Goal: Task Accomplishment & Management: Complete application form

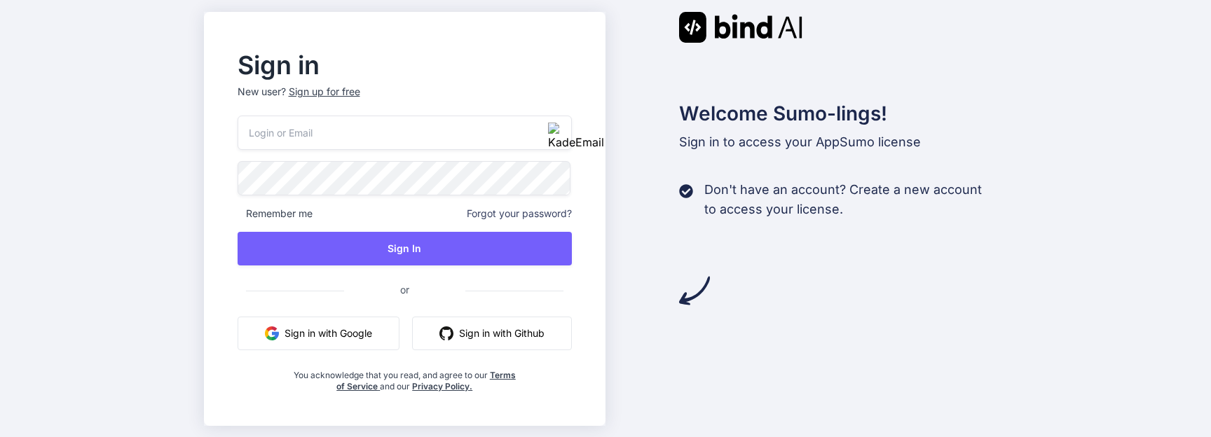
click at [315, 92] on div "Sign up for free" at bounding box center [324, 92] width 71 height 14
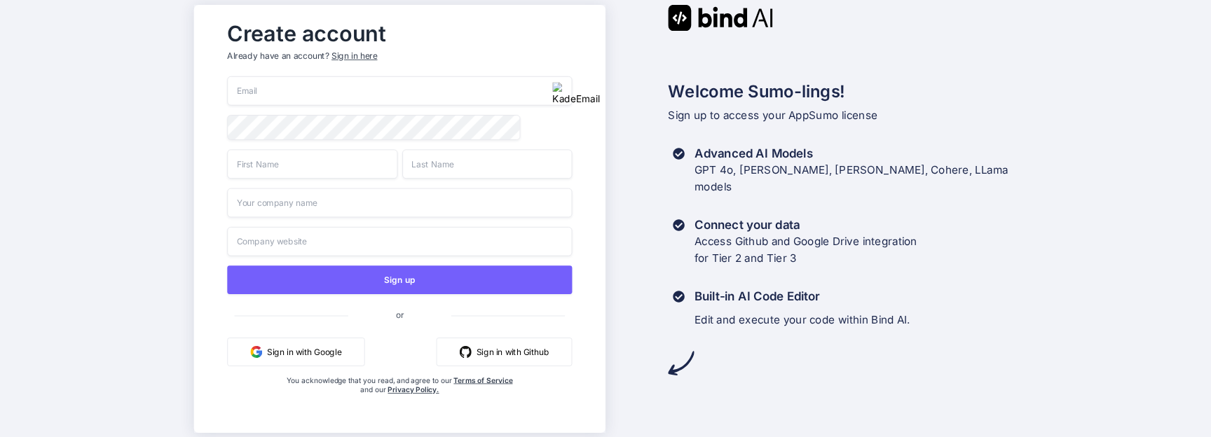
click at [558, 87] on img "button" at bounding box center [576, 94] width 48 height 24
type input "getbind.x0572@jervona.com"
click at [311, 179] on input "text" at bounding box center [312, 163] width 170 height 29
type input "mnbhv"
type input "hkjghf"
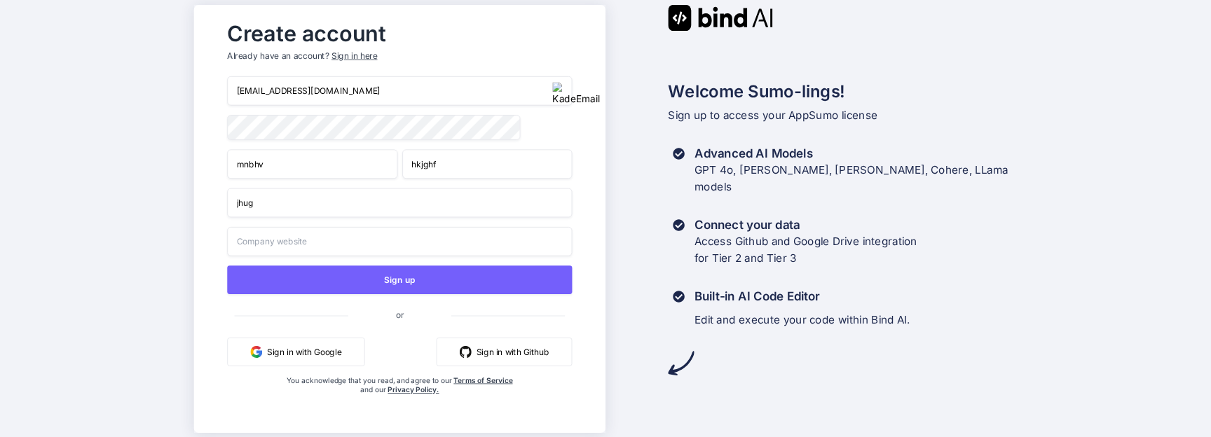
type input "jhug"
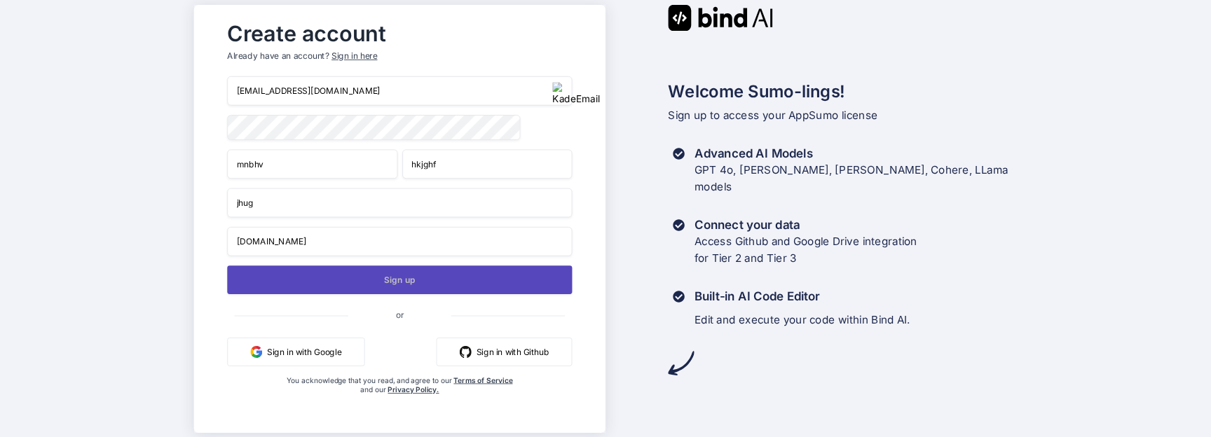
type input "g.com"
click at [351, 275] on button "Sign up" at bounding box center [399, 280] width 345 height 29
